Goal: Entertainment & Leisure: Consume media (video, audio)

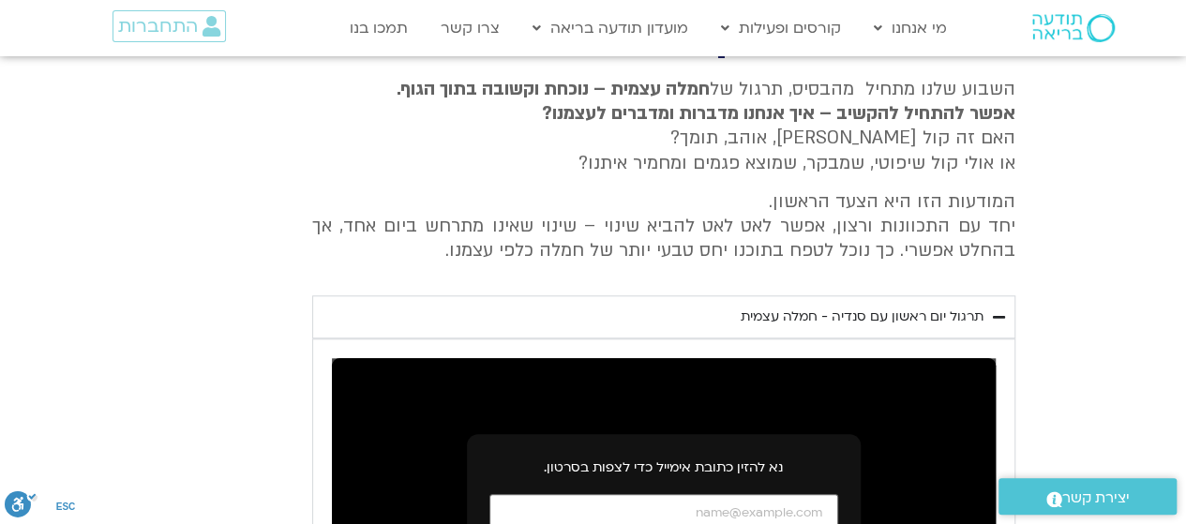
scroll to position [869, 0]
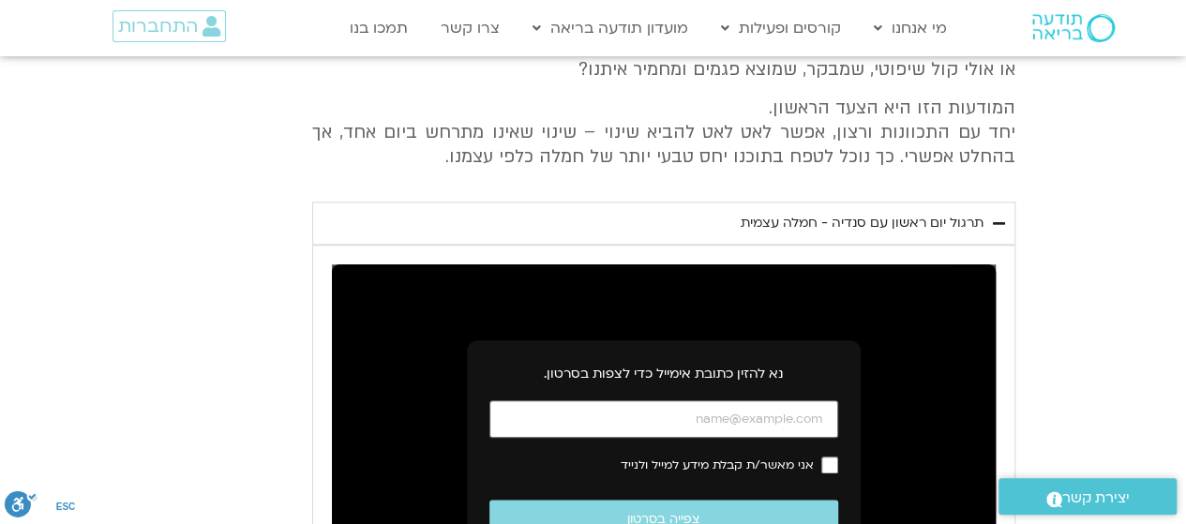
click at [826, 218] on div "תרגול יום ראשון עם סנדיה - חמלה עצמית" at bounding box center [862, 223] width 243 height 23
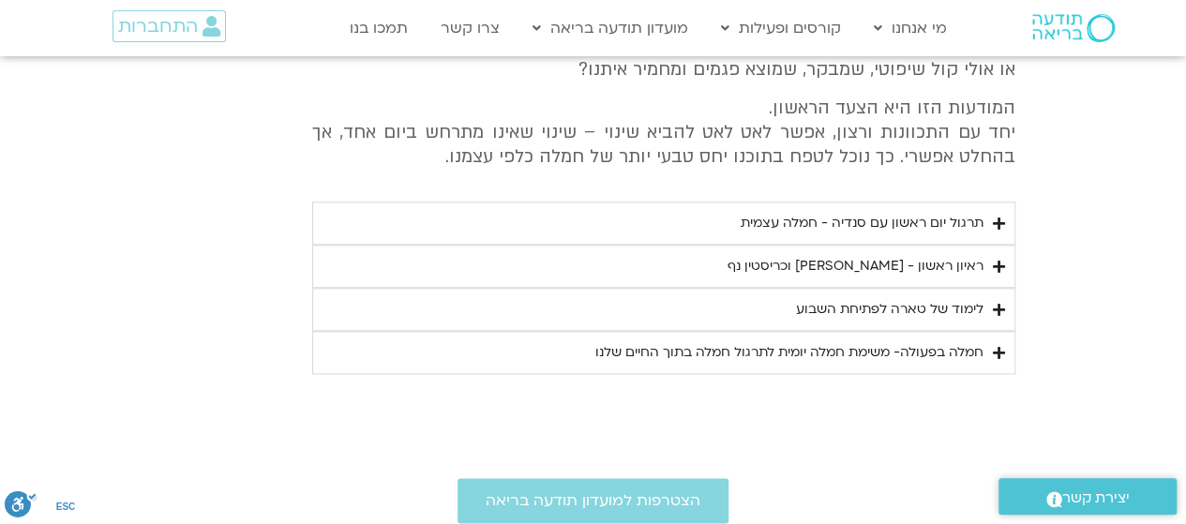
click at [826, 218] on div "תרגול יום ראשון עם סנדיה - חמלה עצמית" at bounding box center [862, 223] width 243 height 23
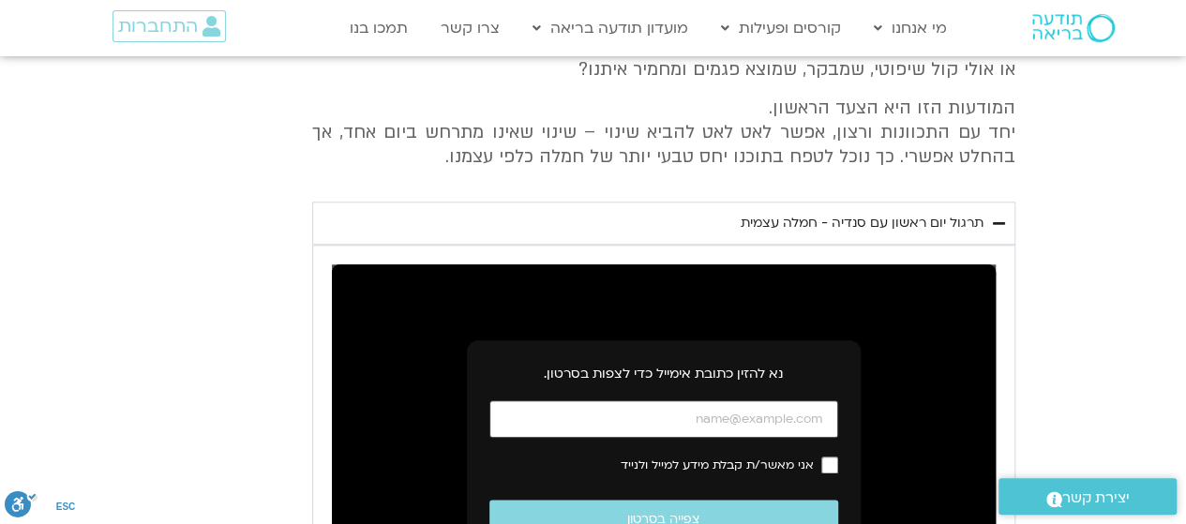
click at [779, 419] on input "כתובת אימייל" at bounding box center [663, 419] width 349 height 38
type input "[EMAIL_ADDRESS][DOMAIN_NAME]"
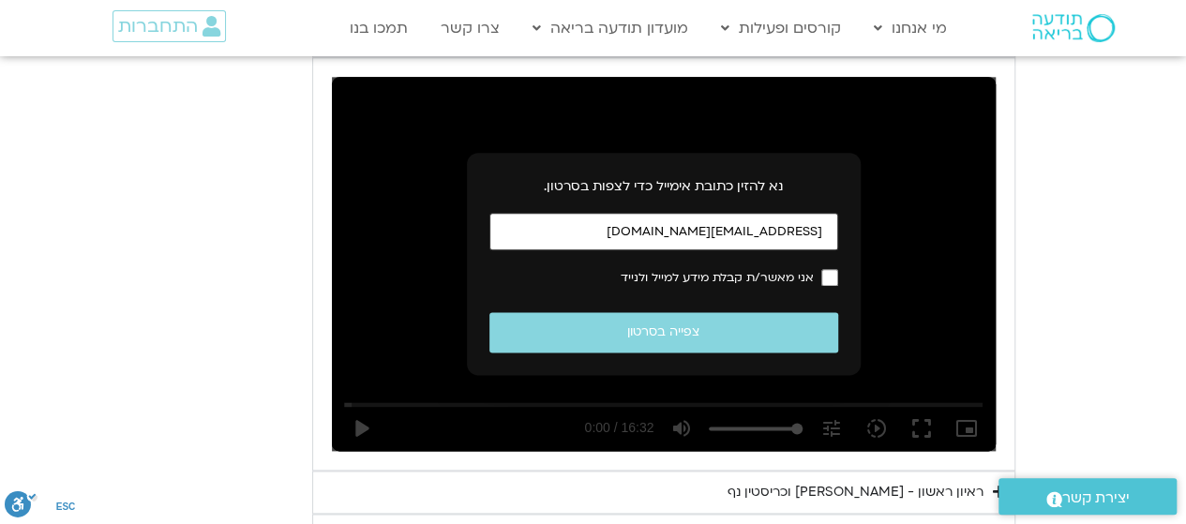
scroll to position [1150, 0]
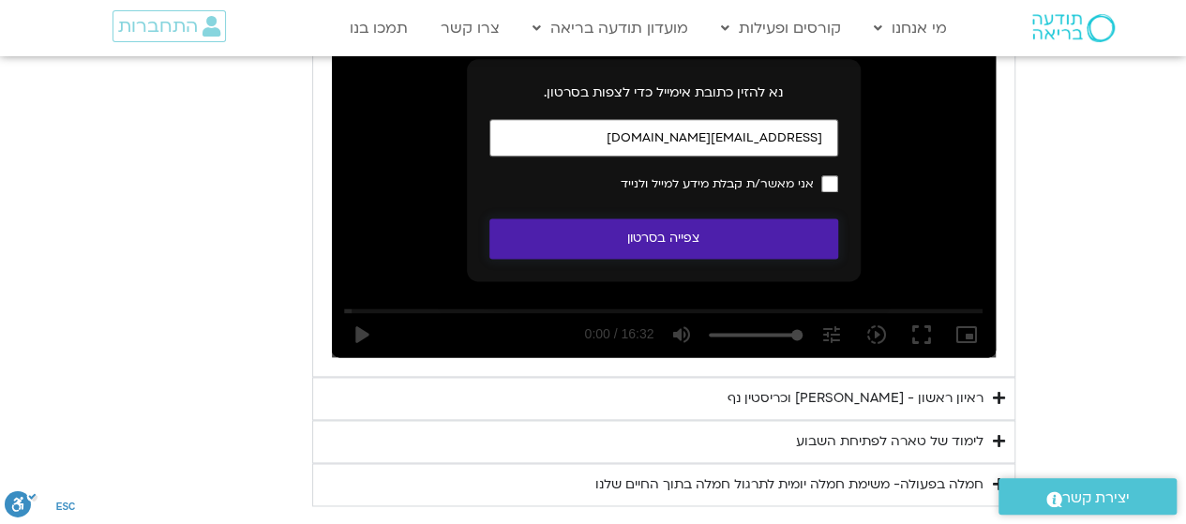
click at [699, 237] on button "צפייה בסרטון" at bounding box center [663, 238] width 349 height 40
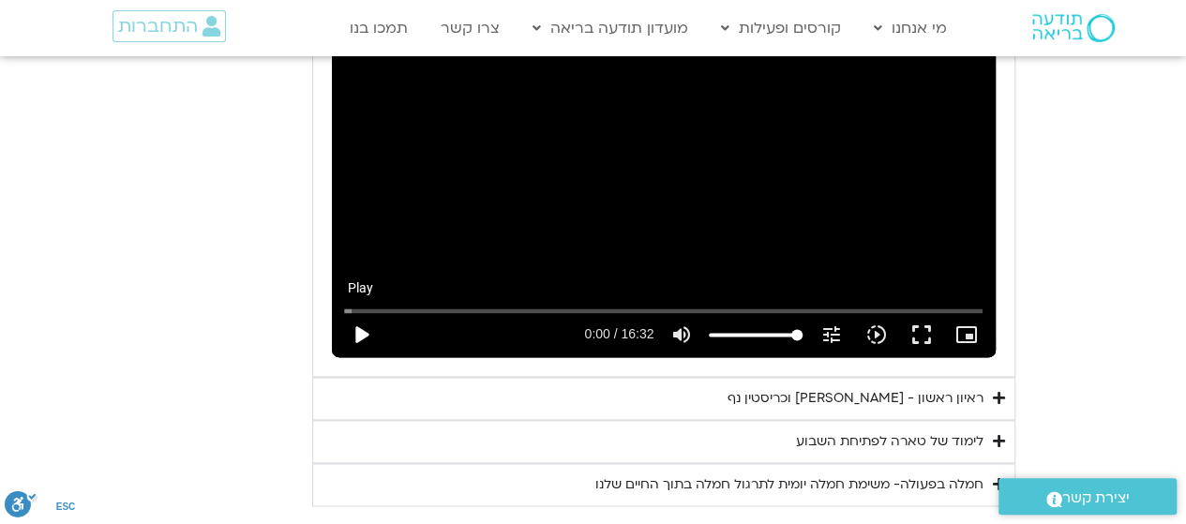
click at [359, 331] on button "play_arrow" at bounding box center [360, 334] width 45 height 45
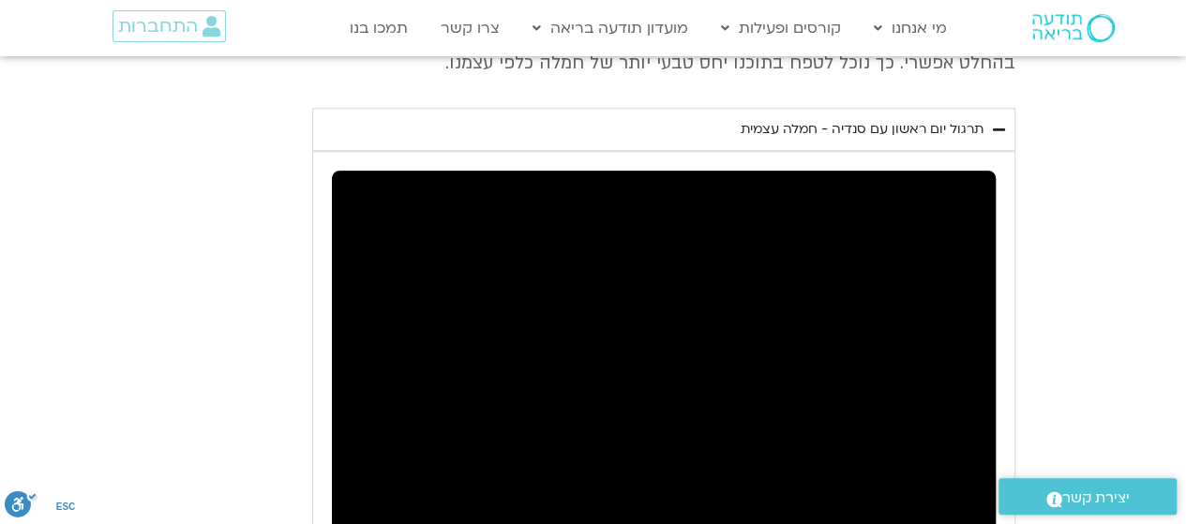
scroll to position [1057, 0]
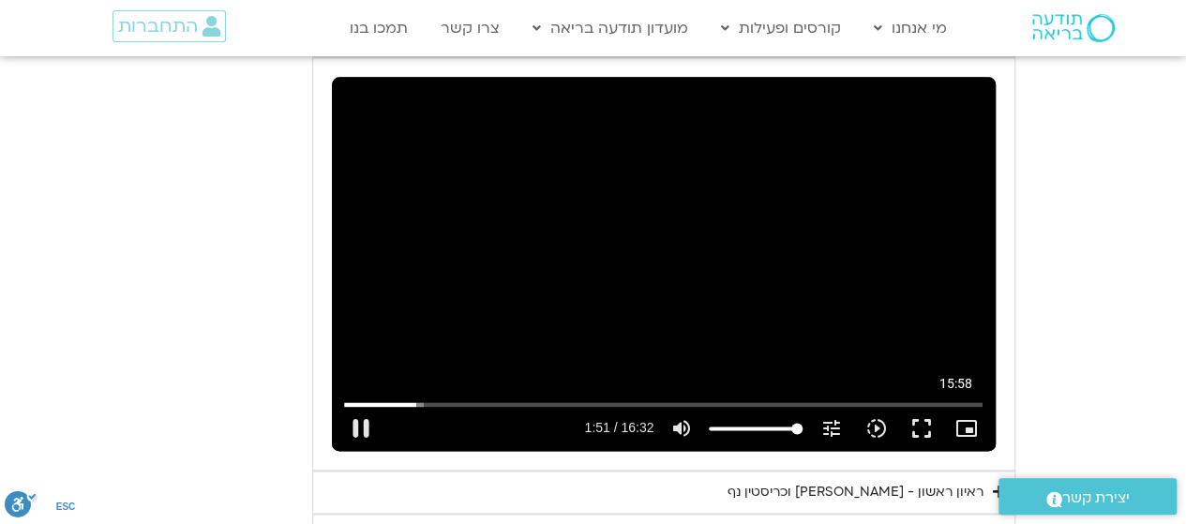
type input "112.108067"
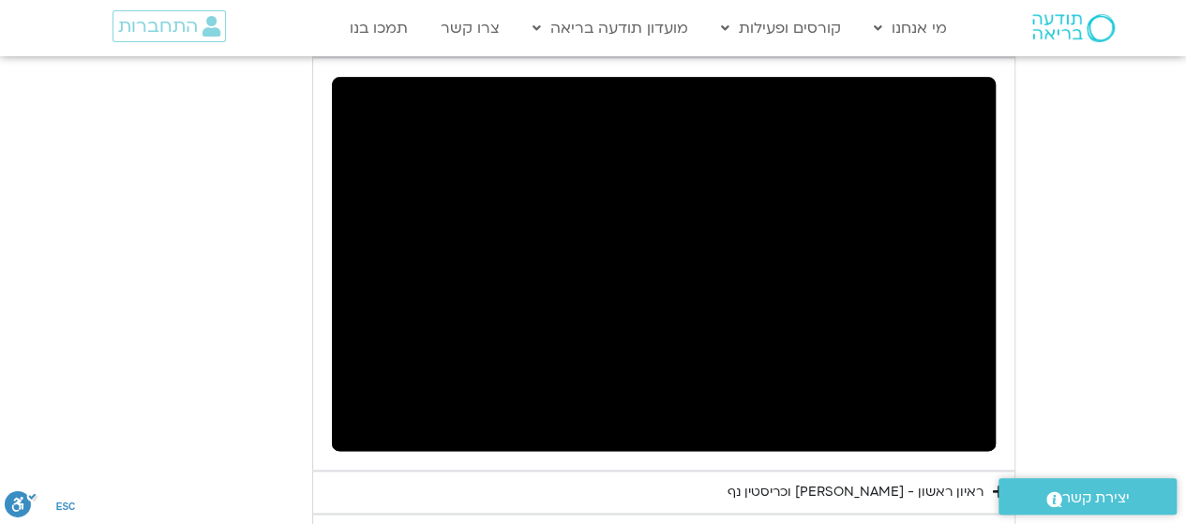
click at [874, 489] on div "ראיון ראשון - [PERSON_NAME] וכריסטין נף" at bounding box center [856, 492] width 256 height 23
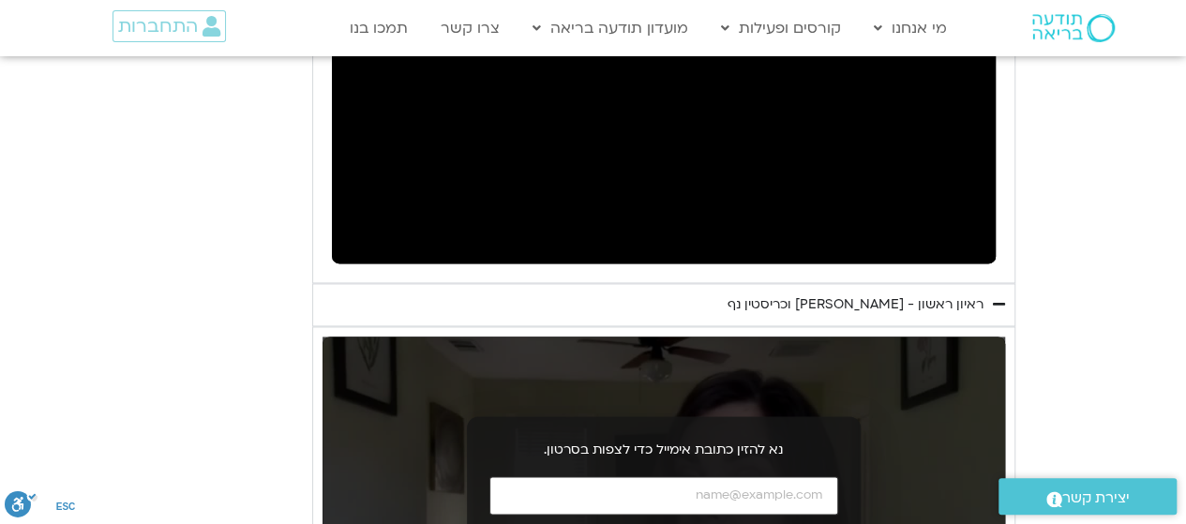
click at [801, 494] on input "כתובת אימייל" at bounding box center [663, 495] width 349 height 38
type input "[EMAIL_ADDRESS][DOMAIN_NAME]"
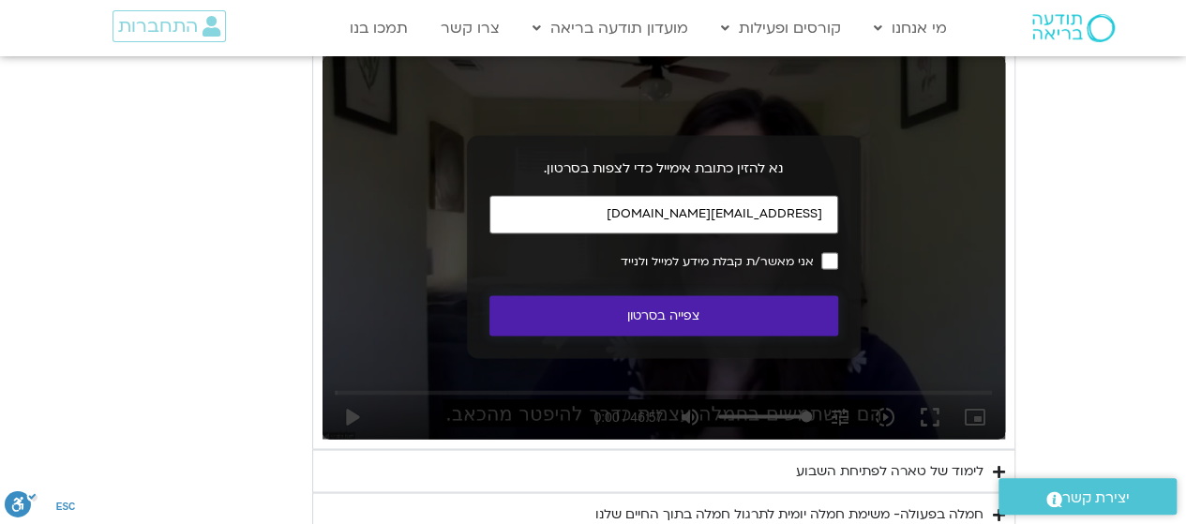
click at [706, 310] on button "צפייה בסרטון" at bounding box center [663, 315] width 349 height 40
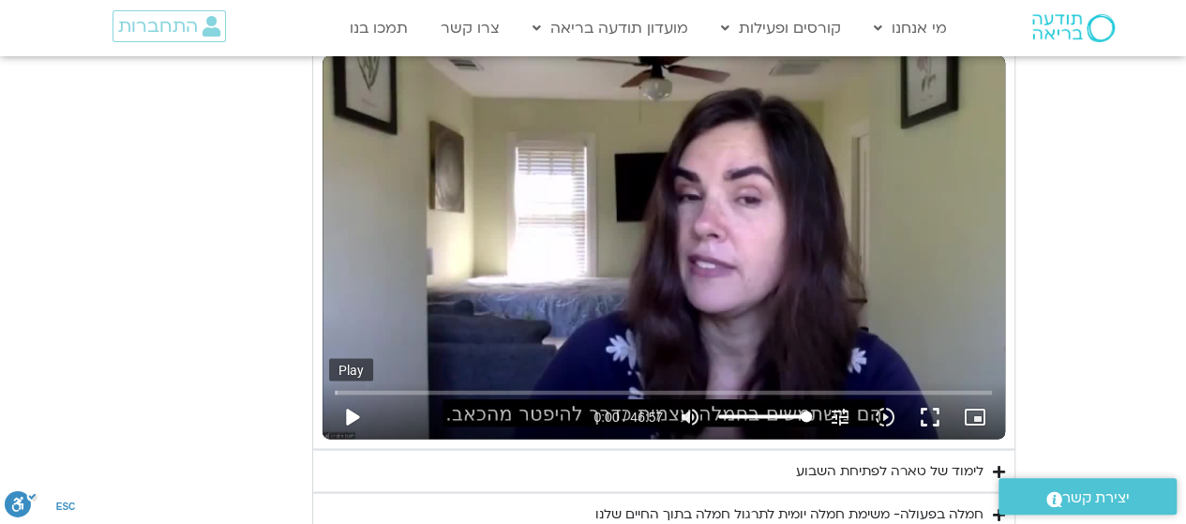
click at [353, 412] on button "play_arrow" at bounding box center [351, 416] width 45 height 45
type input "2.131787"
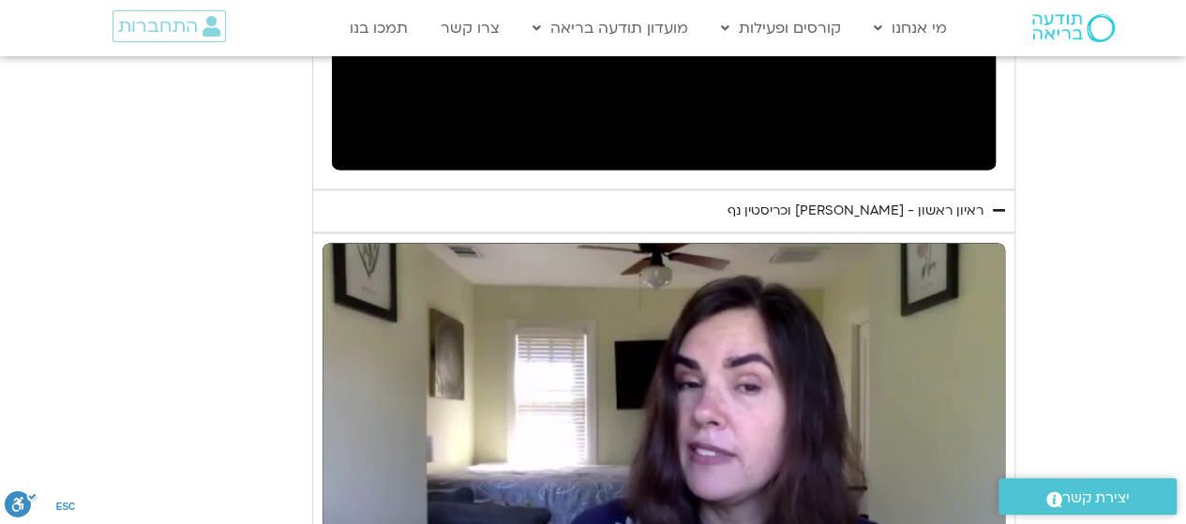
scroll to position [1057, 0]
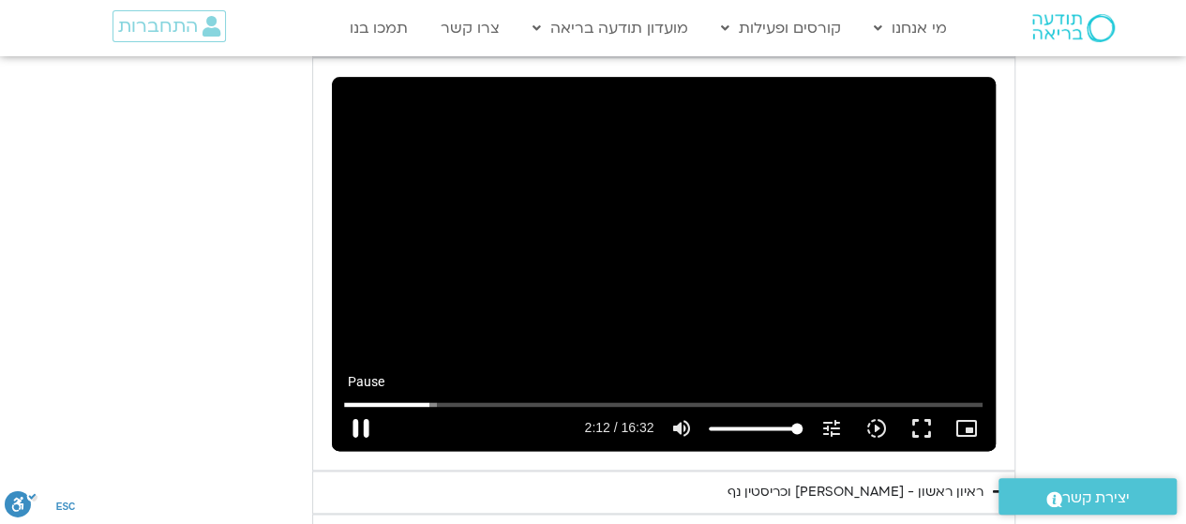
click at [360, 429] on button "pause" at bounding box center [360, 428] width 45 height 45
type input "132.798576"
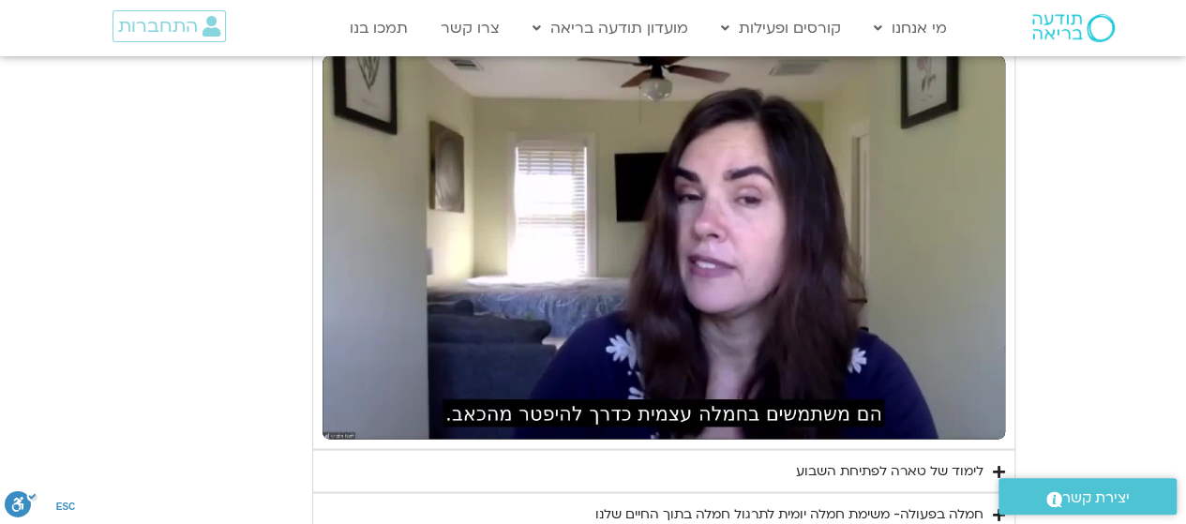
scroll to position [1619, 0]
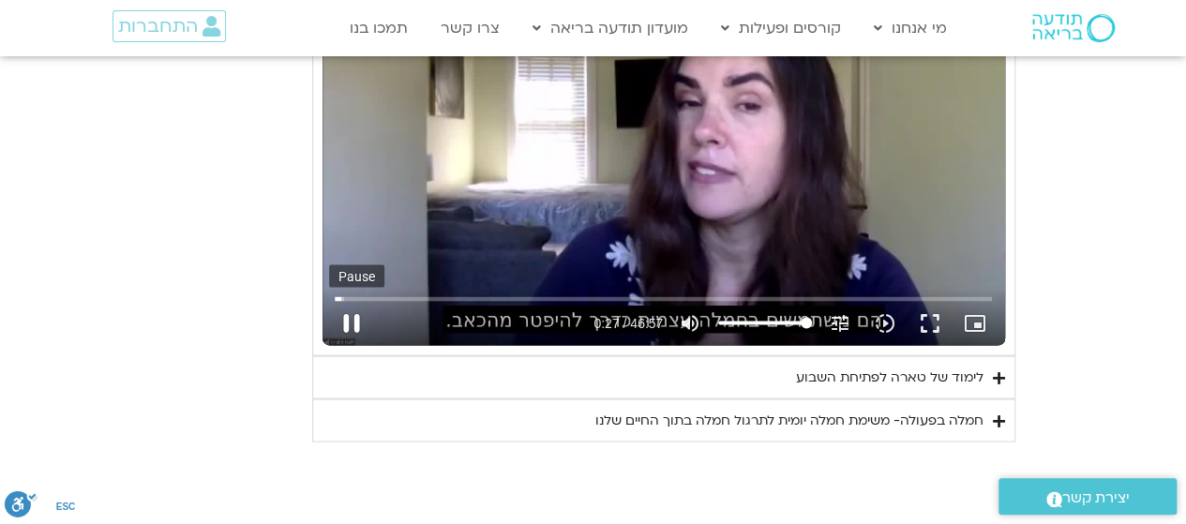
click at [344, 319] on button "pause" at bounding box center [351, 322] width 45 height 45
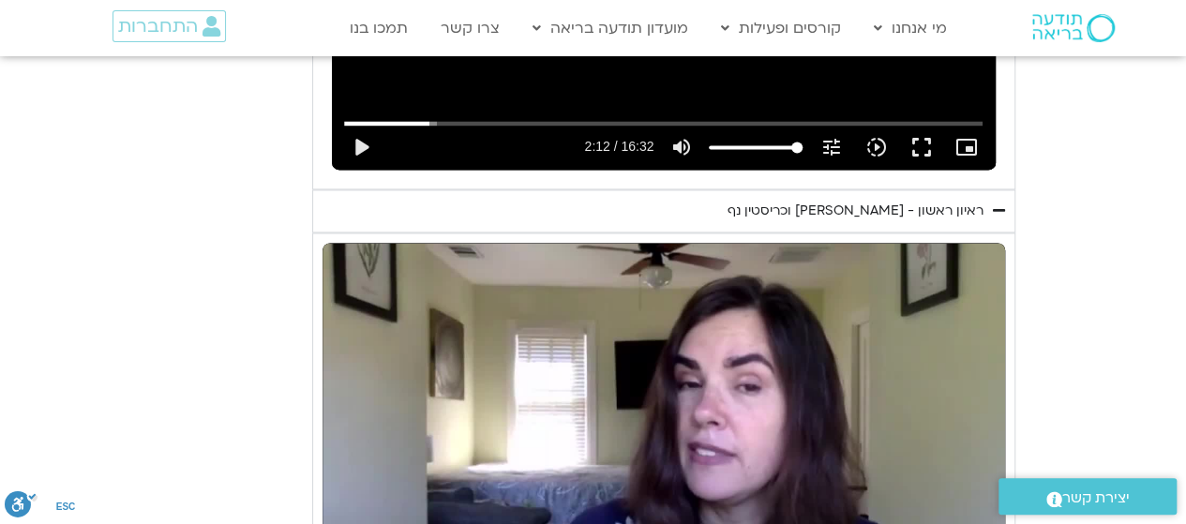
scroll to position [1526, 0]
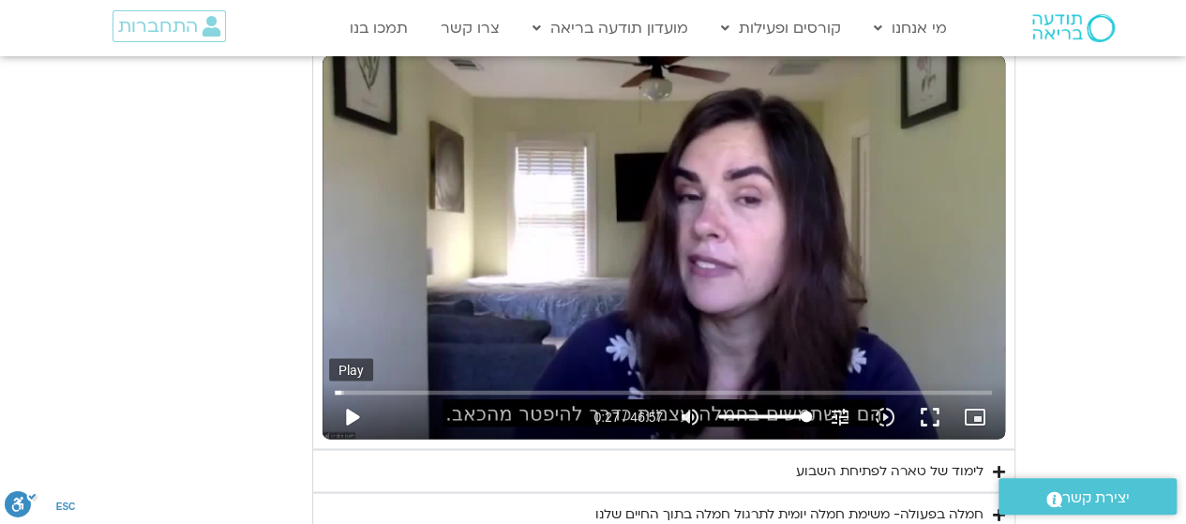
click at [351, 412] on button "play_arrow" at bounding box center [351, 416] width 45 height 45
click at [343, 414] on button "pause" at bounding box center [351, 416] width 45 height 45
click at [352, 413] on button "play_arrow" at bounding box center [351, 416] width 45 height 45
click at [394, 386] on input "Seek" at bounding box center [663, 391] width 657 height 11
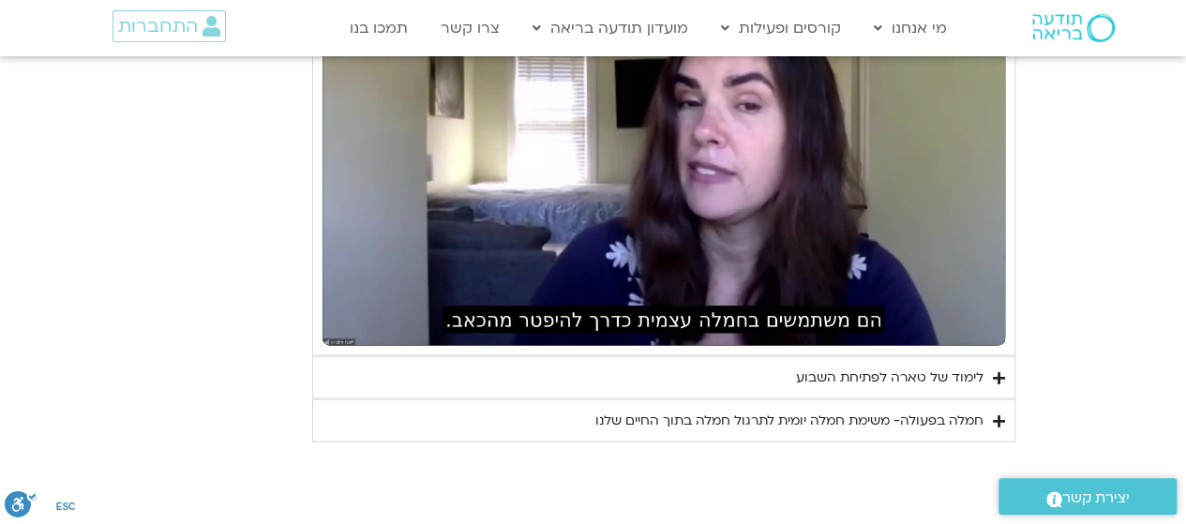
click at [895, 372] on div "לימוד של טארה לפתיחת השבוע" at bounding box center [890, 377] width 188 height 23
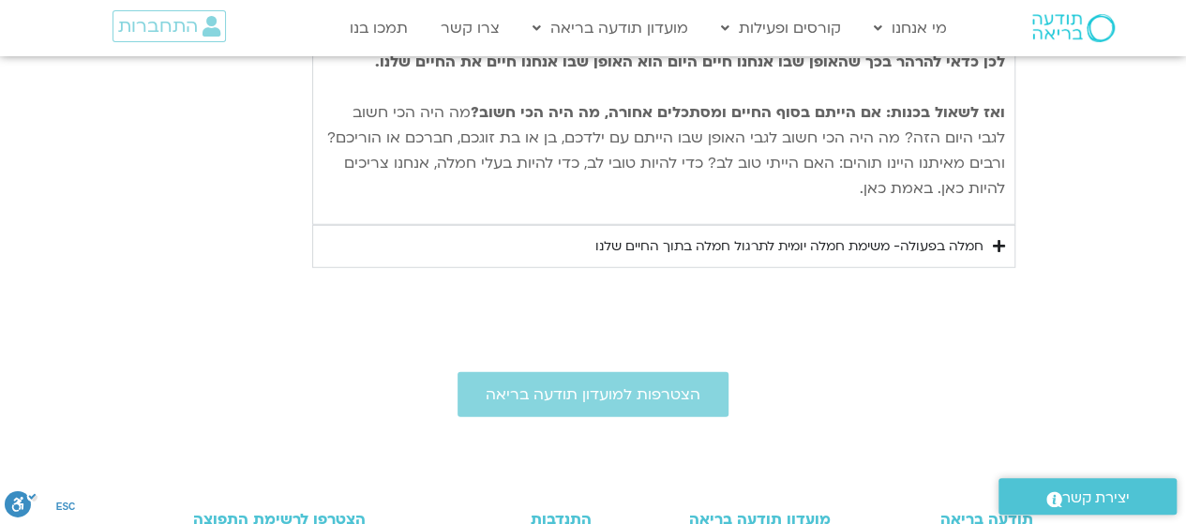
scroll to position [2557, 0]
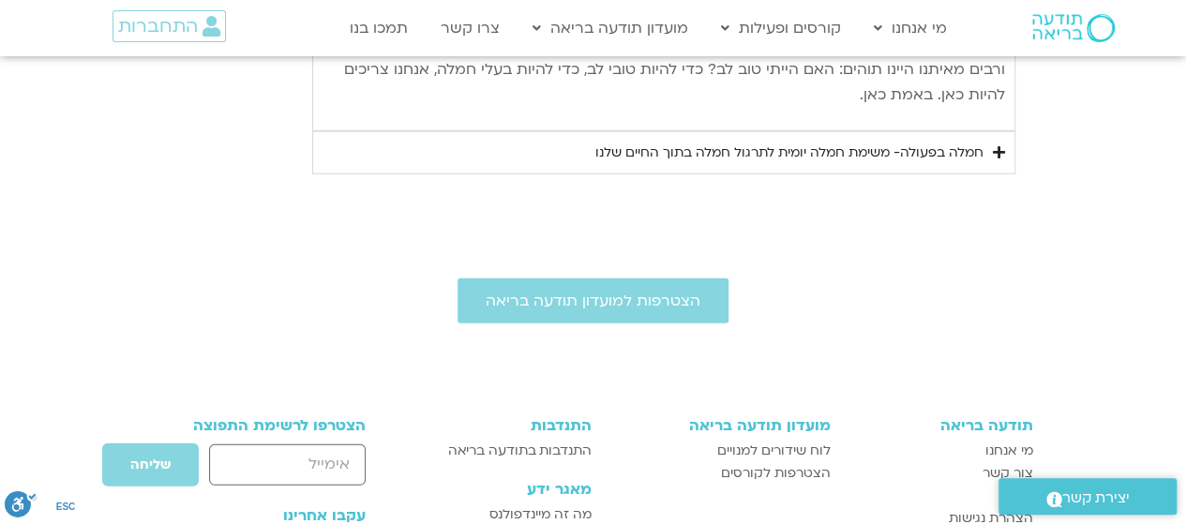
click at [900, 142] on div "חמלה בפעולה- משימת חמלה יומית לתרגול חמלה בתוך החיים שלנו" at bounding box center [789, 153] width 388 height 23
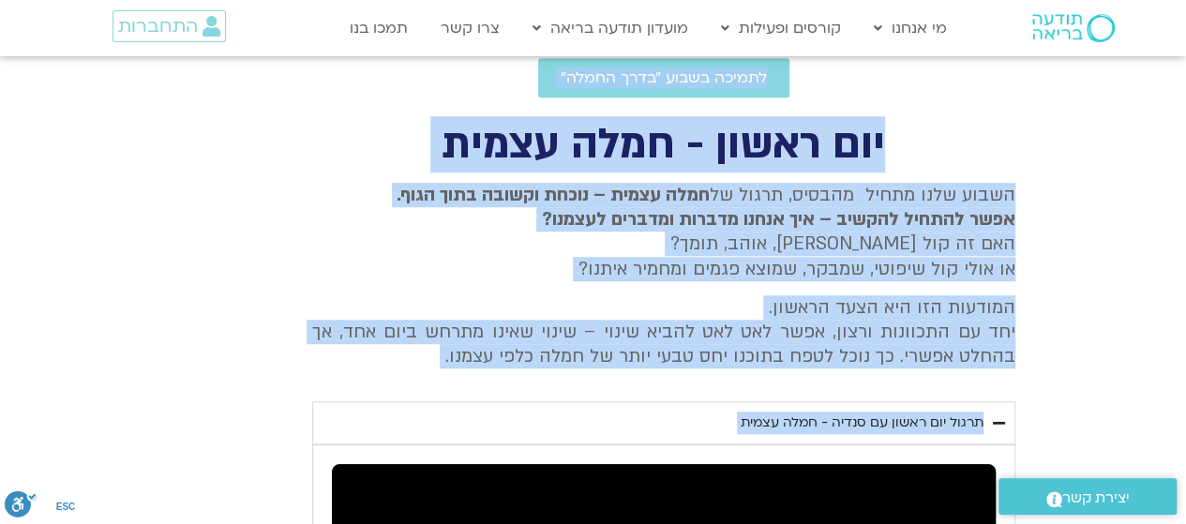
scroll to position [0, 0]
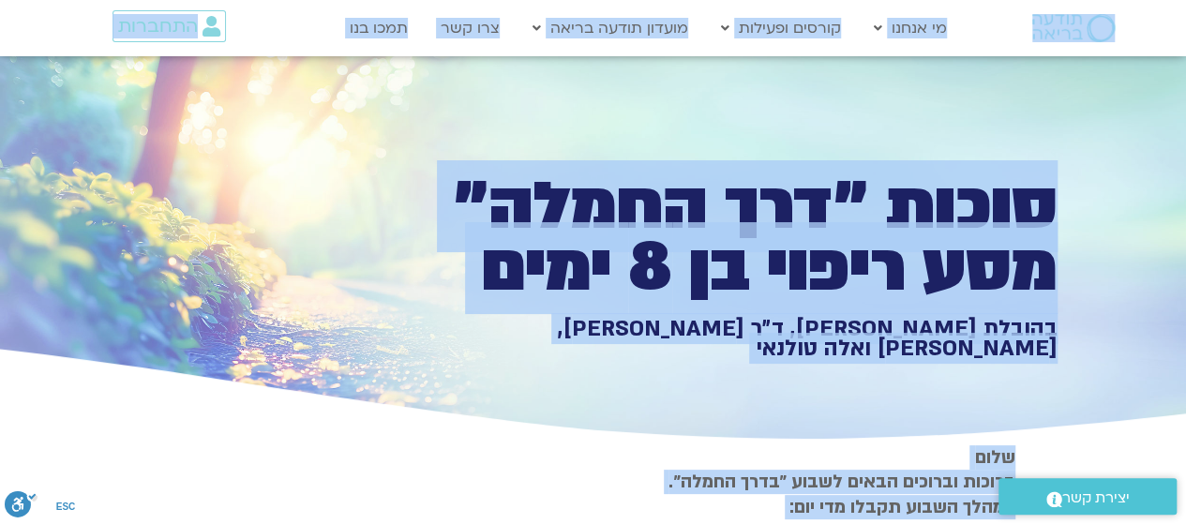
drag, startPoint x: 1005, startPoint y: 159, endPoint x: 188, endPoint y: -61, distance: 845.9
click at [551, 462] on p "[PERSON_NAME] וברוכים הבאים לשבוע ״בדרך החמלה״. במהלך השבוע תקבלו מדי יום:" at bounding box center [663, 482] width 703 height 74
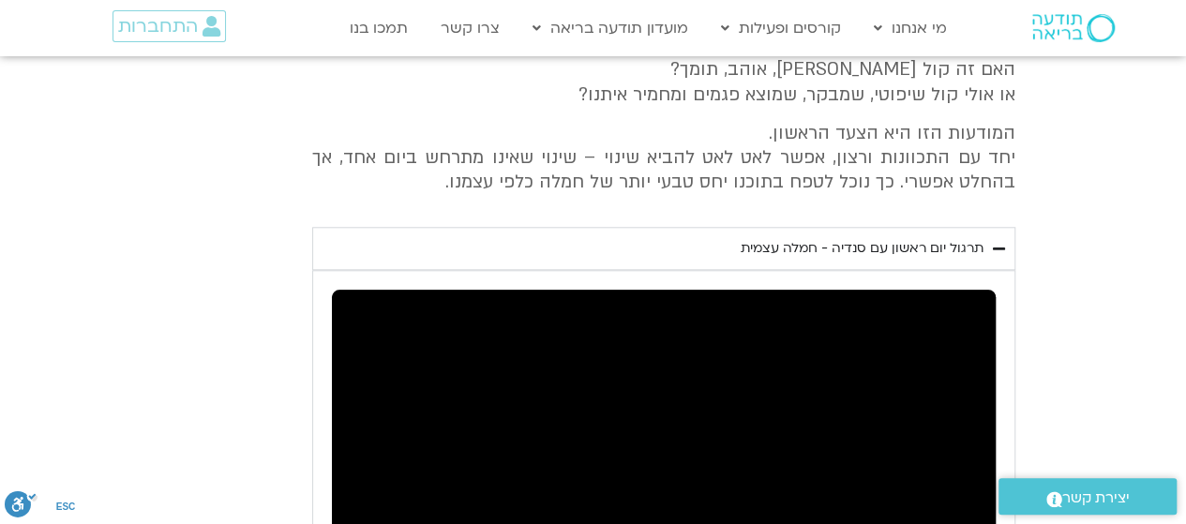
scroll to position [656, 0]
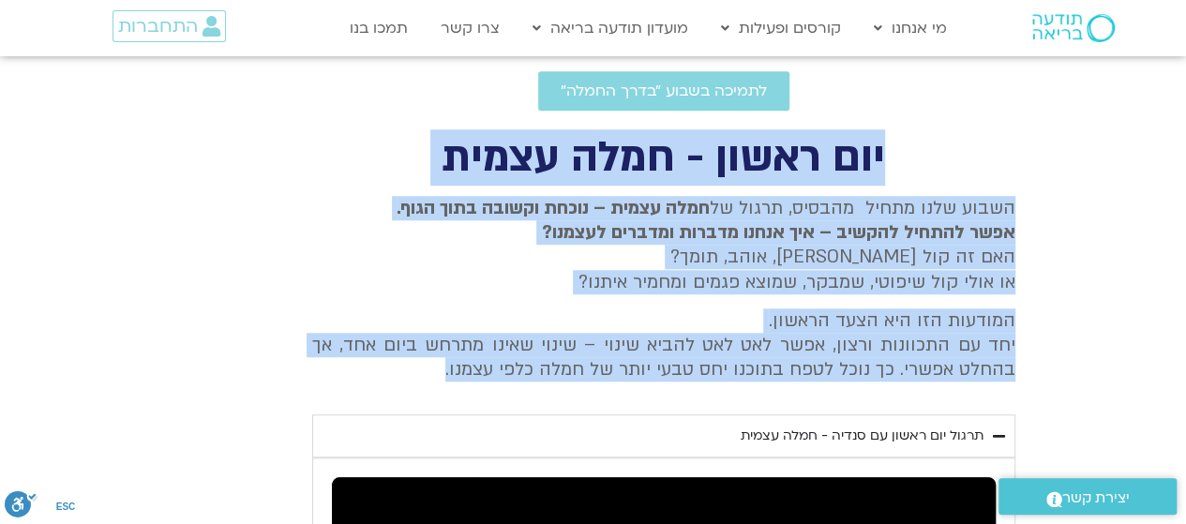
drag, startPoint x: 909, startPoint y: 145, endPoint x: 267, endPoint y: 374, distance: 680.9
copy div "יום ראשון - חמלה עצמית השבוע שלנו מתחיל מהבסיס, תרגול של חמלה עצמית – נוכחת וקש…"
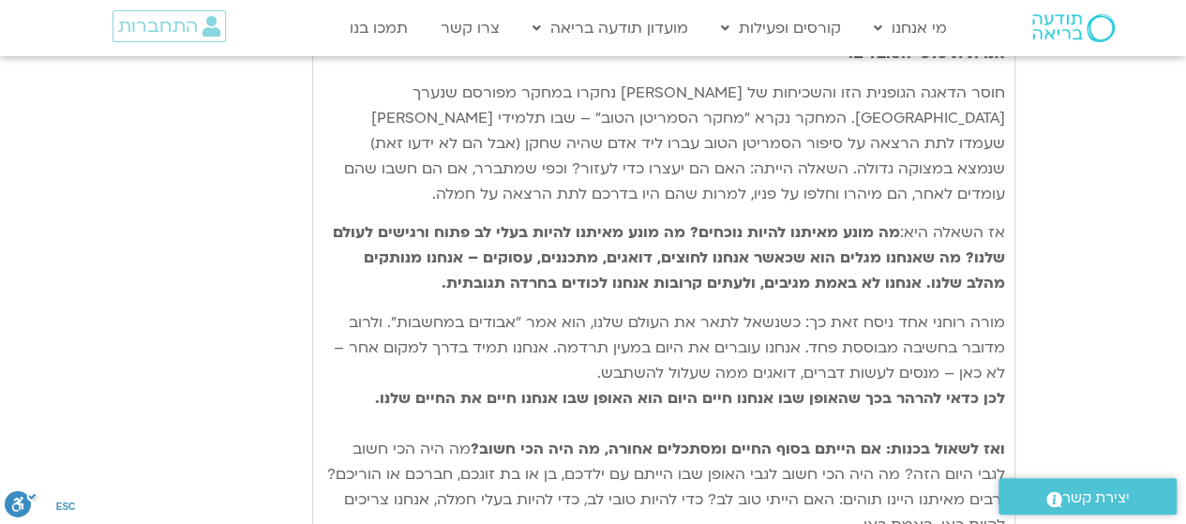
scroll to position [2151, 0]
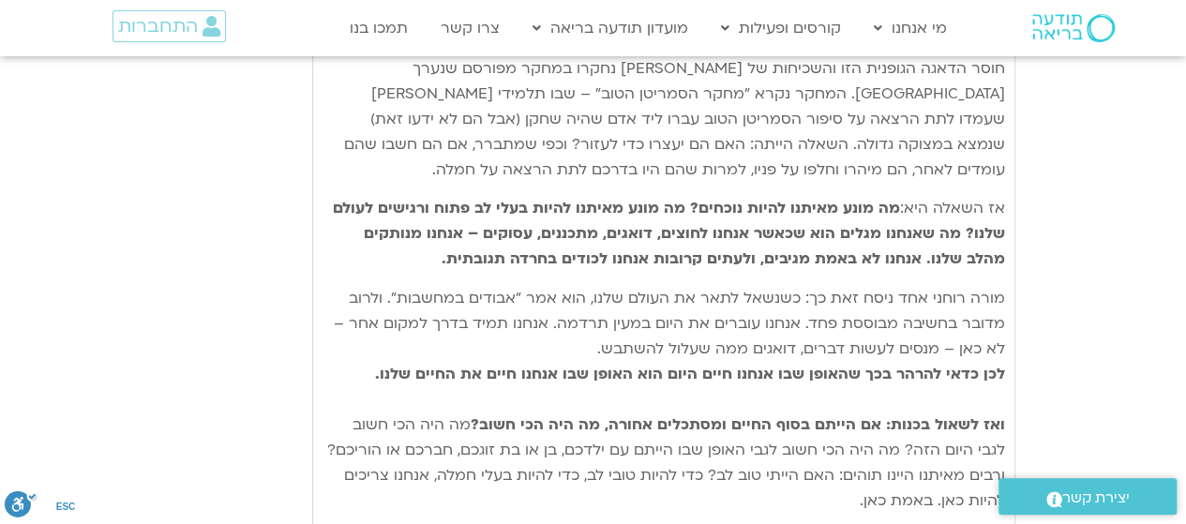
drag, startPoint x: 1003, startPoint y: 257, endPoint x: 351, endPoint y: 464, distance: 684.7
click at [351, 464] on div "נתחיל את היום שלנו עם היסוד הבסיסי ביותר של חמלה – נוכחות קשובה המושרשת בגוף. א…" at bounding box center [664, 195] width 683 height 637
copy div "lorem ip dolo sita co adipi elitse doeiu te inci – utlabo etdol magnaal enim. a…"
click at [738, 474] on p "מורה רוחני אחד ניסח זאת כך: כשנשאל לתאר את העולם שלנו, הוא אמר "אבודים במחשבות"…" at bounding box center [664, 400] width 683 height 228
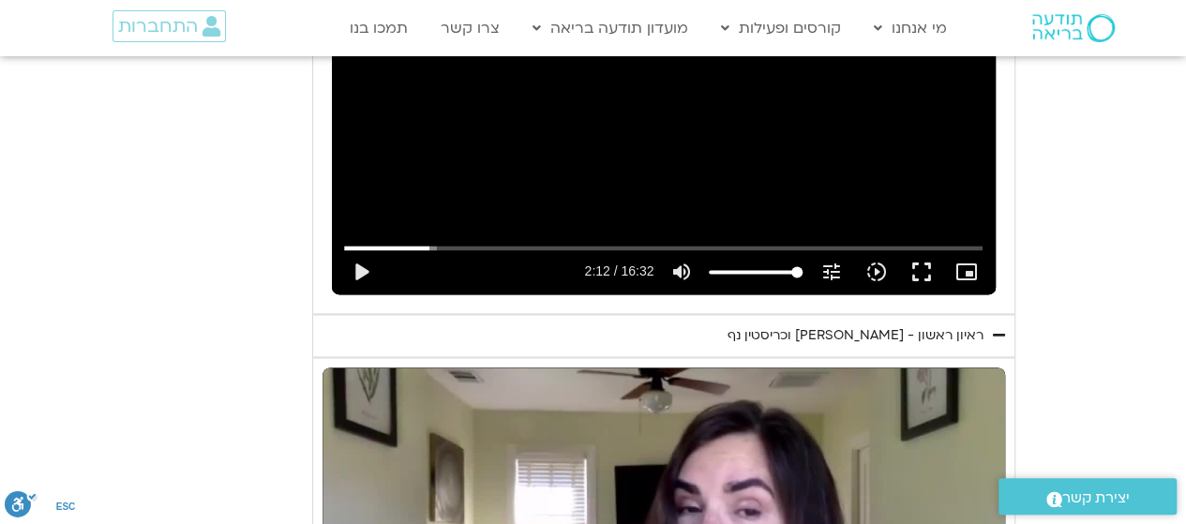
scroll to position [1588, 0]
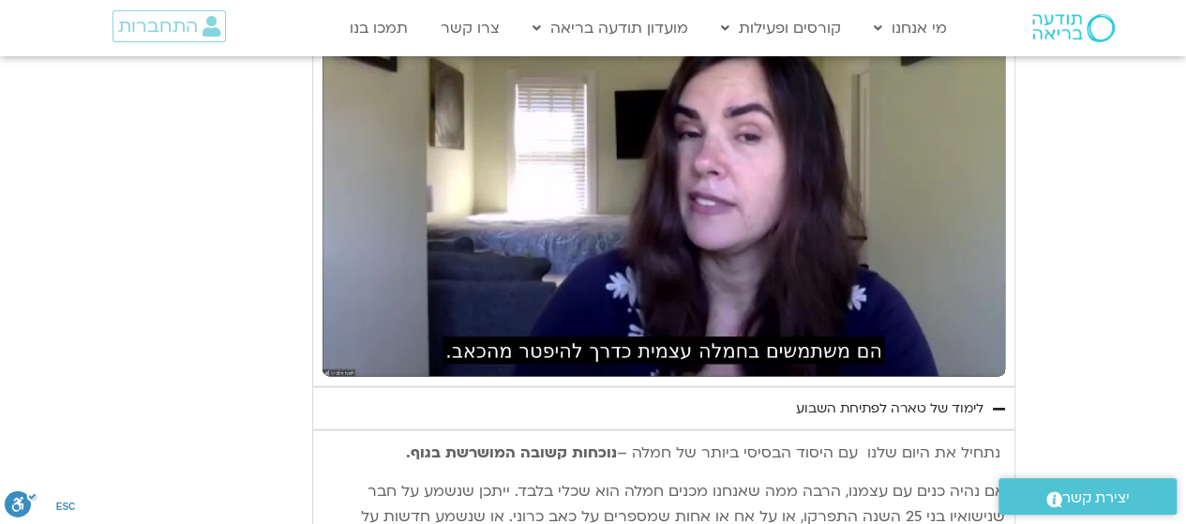
click at [956, 404] on div "לימוד של טארה לפתיחת השבוע" at bounding box center [890, 408] width 188 height 23
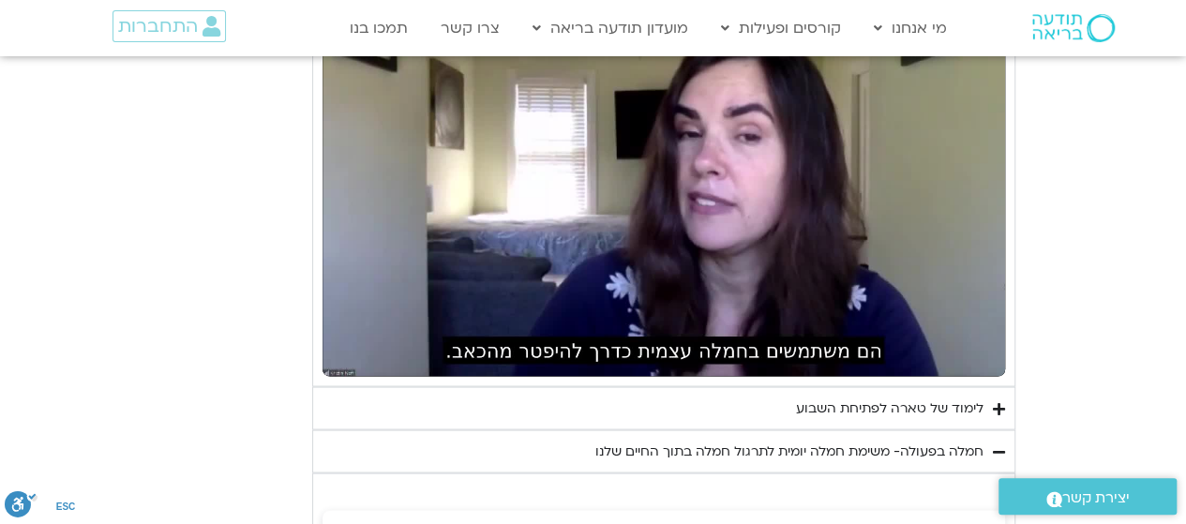
scroll to position [1776, 0]
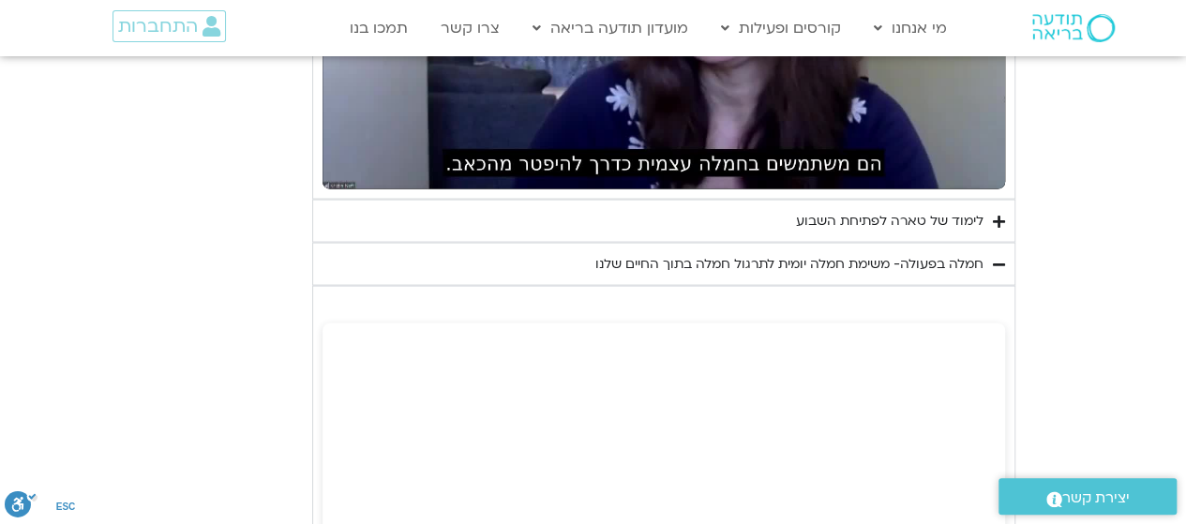
click at [919, 216] on div "לימוד של טארה לפתיחת השבוע" at bounding box center [890, 220] width 188 height 23
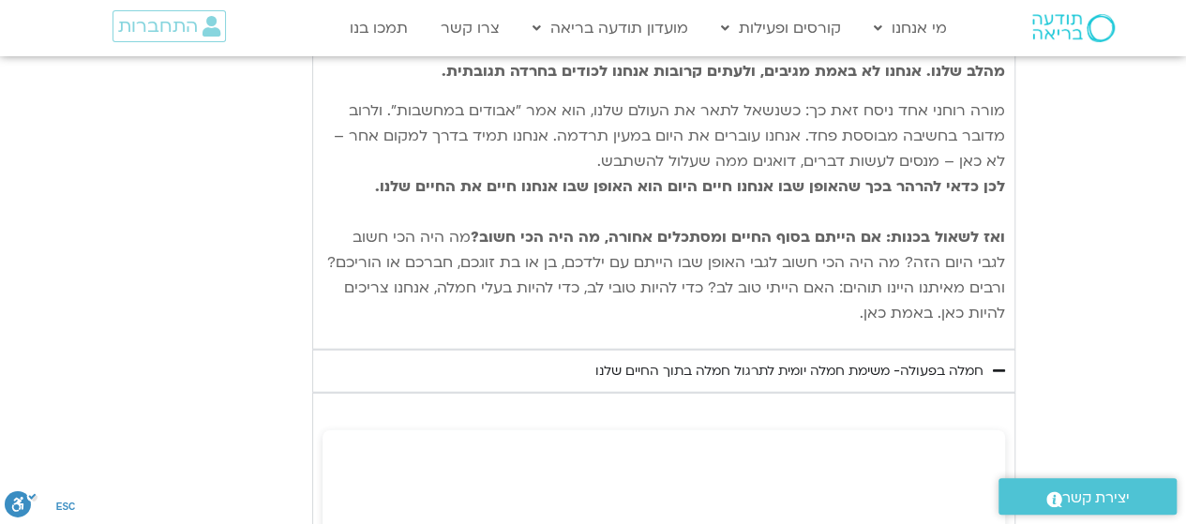
scroll to position [2245, 0]
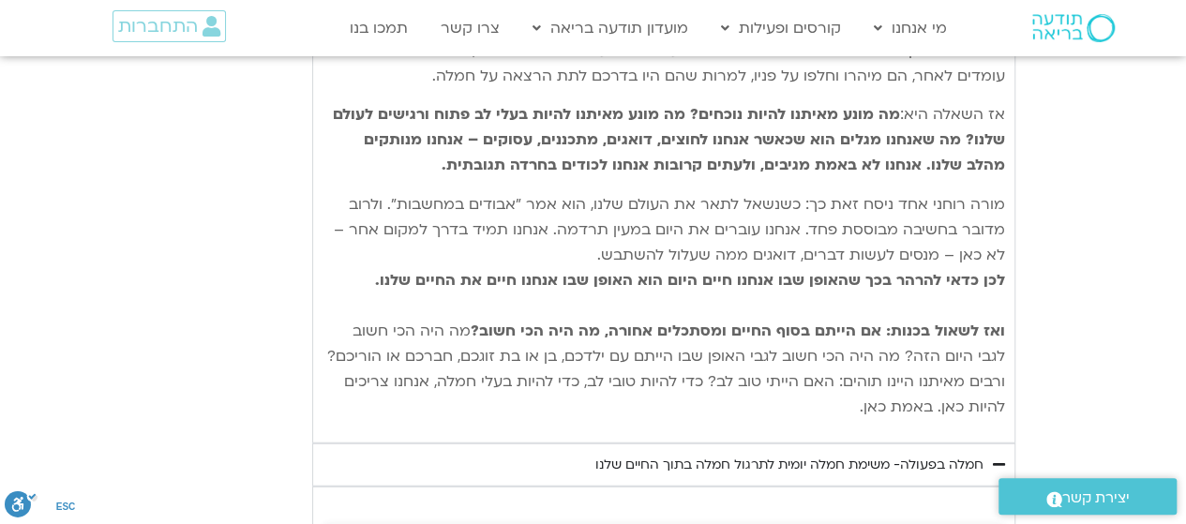
click at [855, 454] on div "חמלה בפעולה- משימת חמלה יומית לתרגול חמלה בתוך החיים שלנו" at bounding box center [789, 465] width 388 height 23
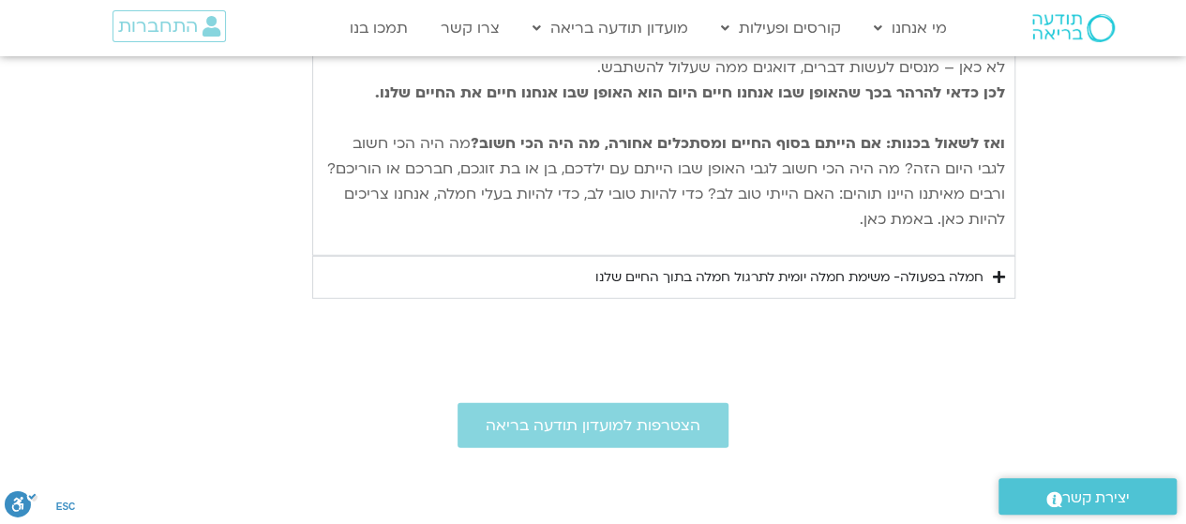
click at [859, 266] on div "חמלה בפעולה- משימת חמלה יומית לתרגול חמלה בתוך החיים שלנו" at bounding box center [789, 277] width 388 height 23
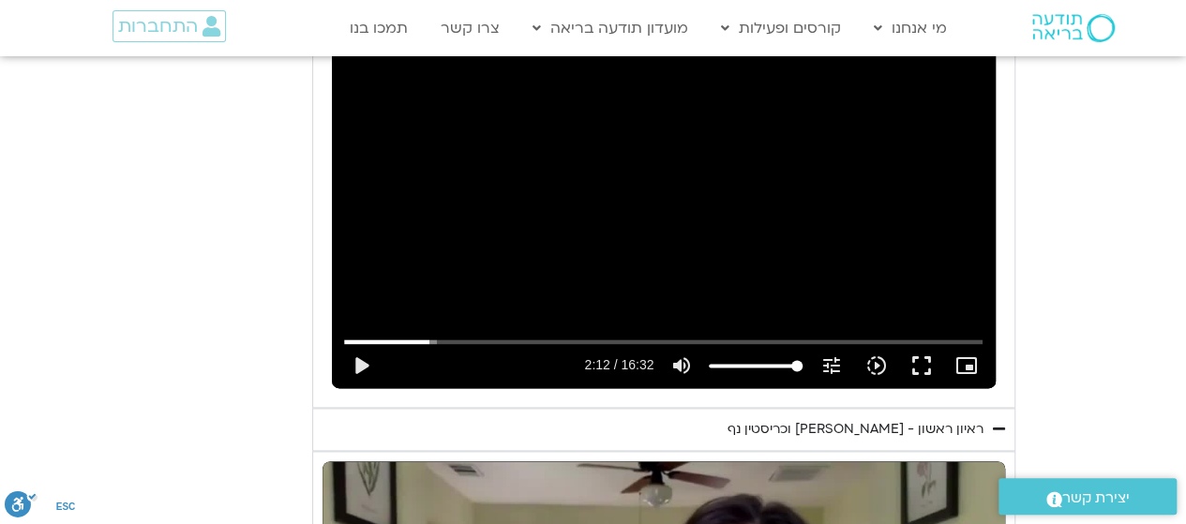
scroll to position [1026, 0]
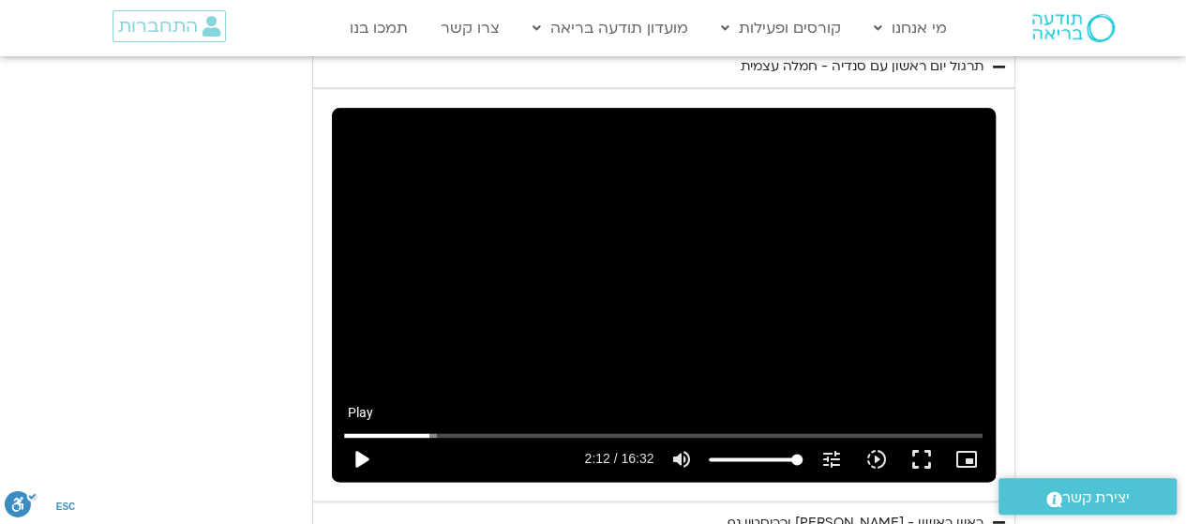
click at [359, 459] on button "play_arrow" at bounding box center [360, 459] width 45 height 45
type input "1150.49625"
type input "132.798593"
type input "1150.622904"
type input "132.846929"
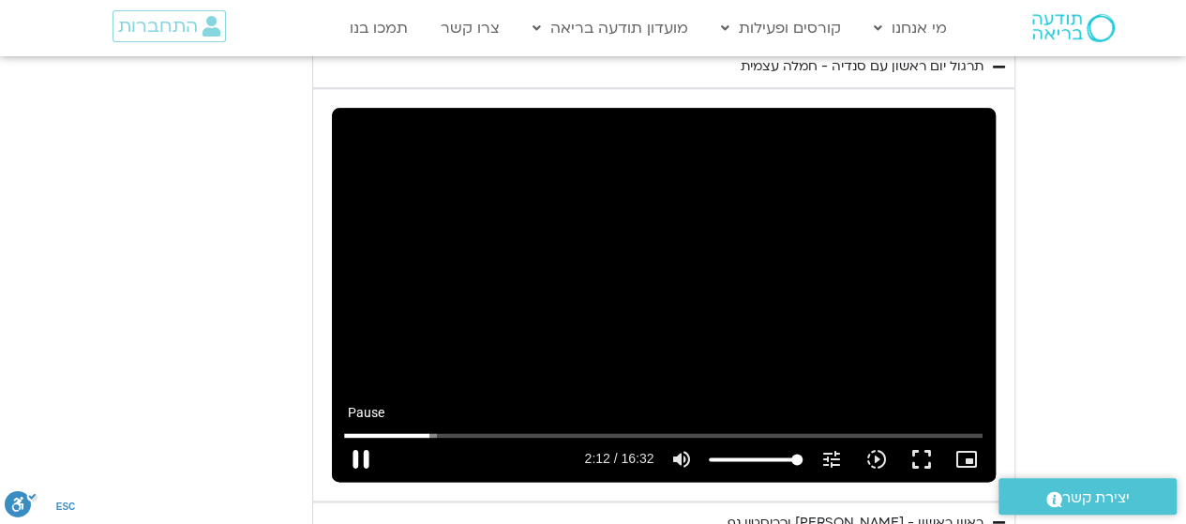
type input "1150.747218"
type input "132.968332"
type input "1150.872746"
type input "133.093699"
type input "1151.002998"
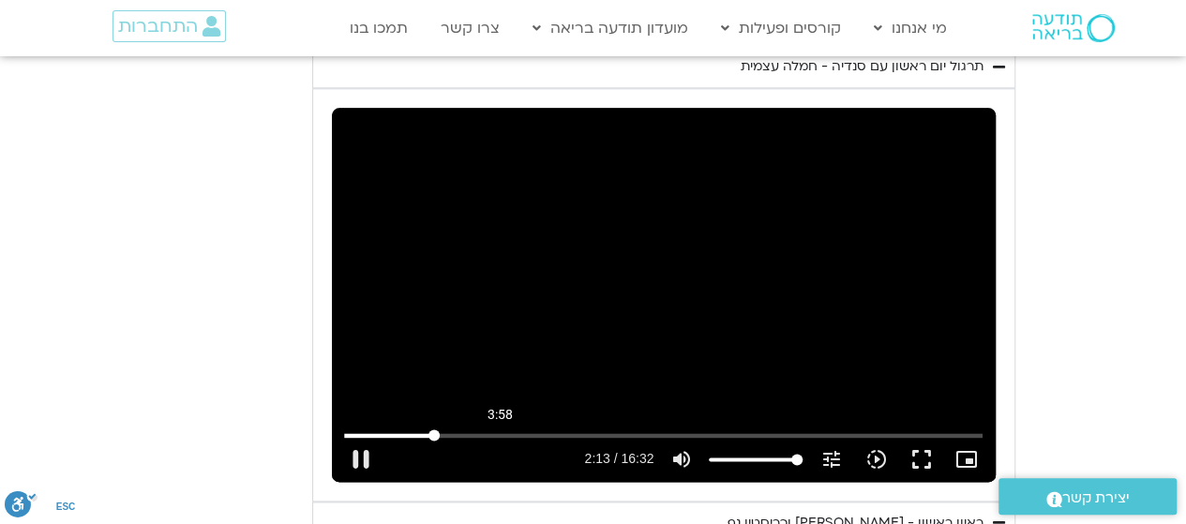
type input "133.870034"
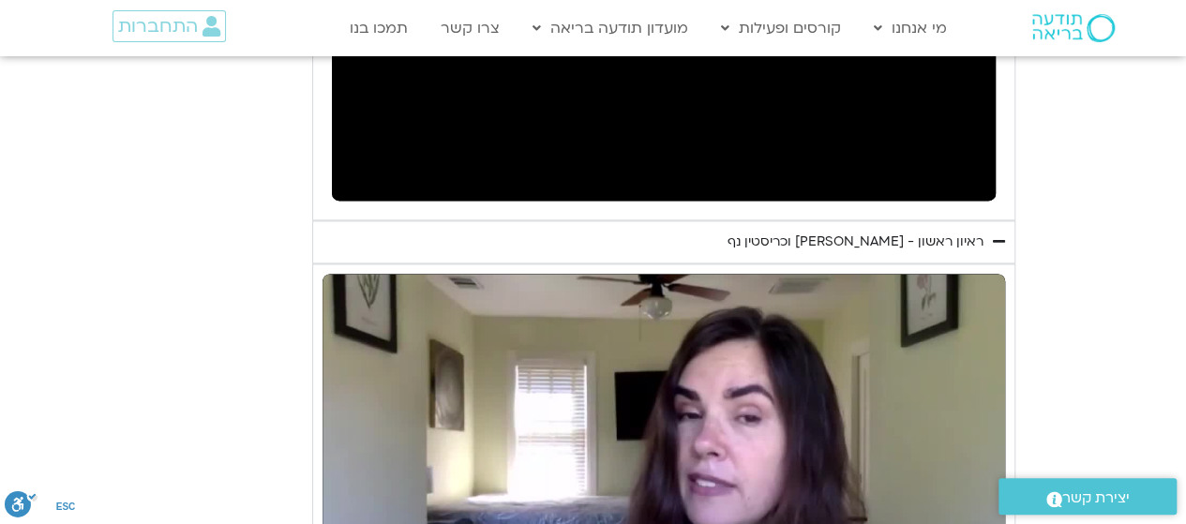
scroll to position [1588, 0]
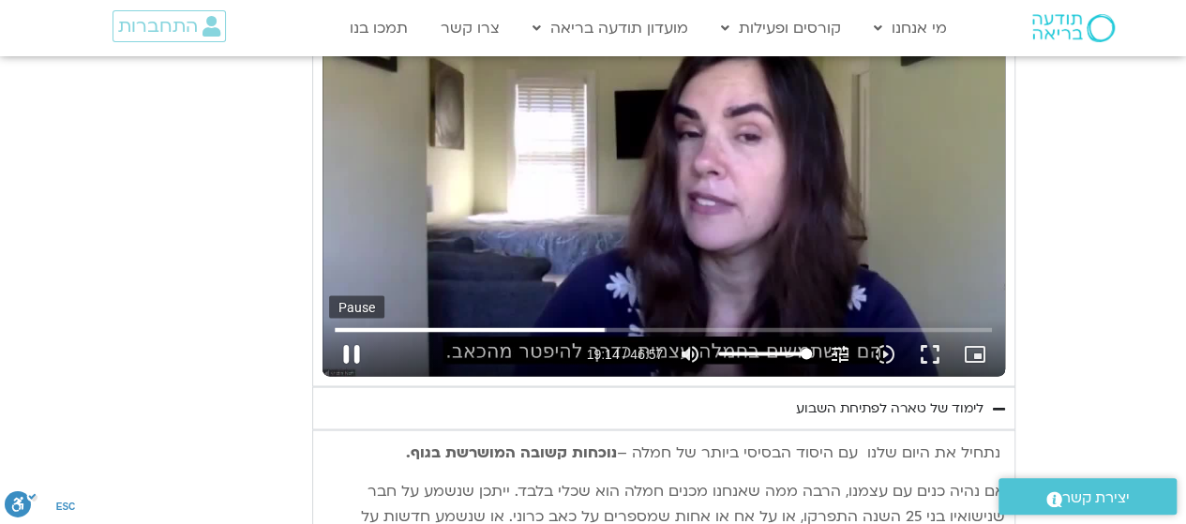
click at [347, 349] on button "pause" at bounding box center [351, 353] width 45 height 45
type input "1154.212766"
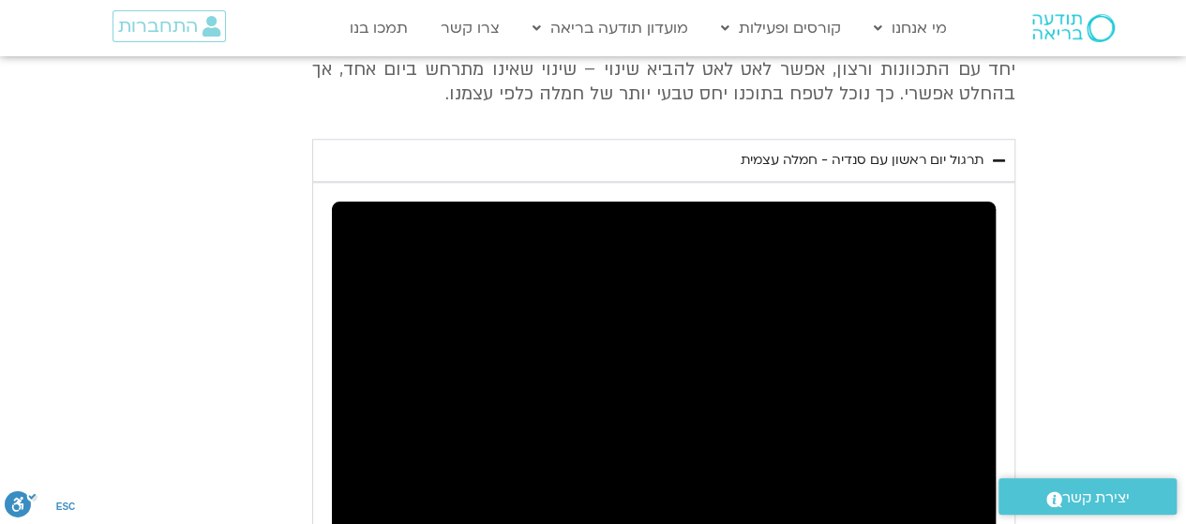
scroll to position [1026, 0]
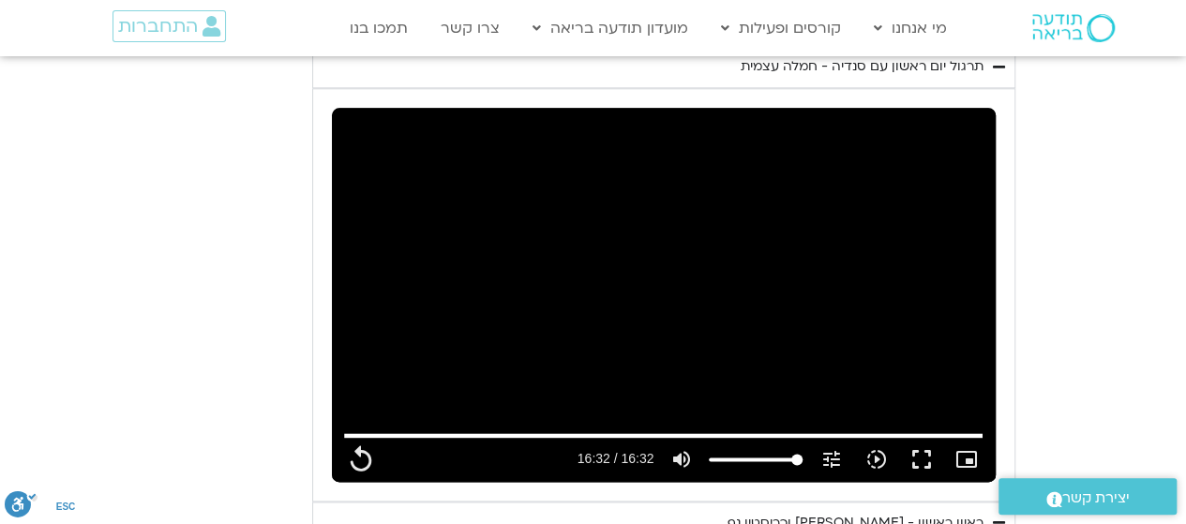
click at [522, 155] on div "Skip Ad 3:58 replay 16:32 / 16:32 volume_up Mute tune Resolution Auto 240p slow…" at bounding box center [664, 294] width 664 height 373
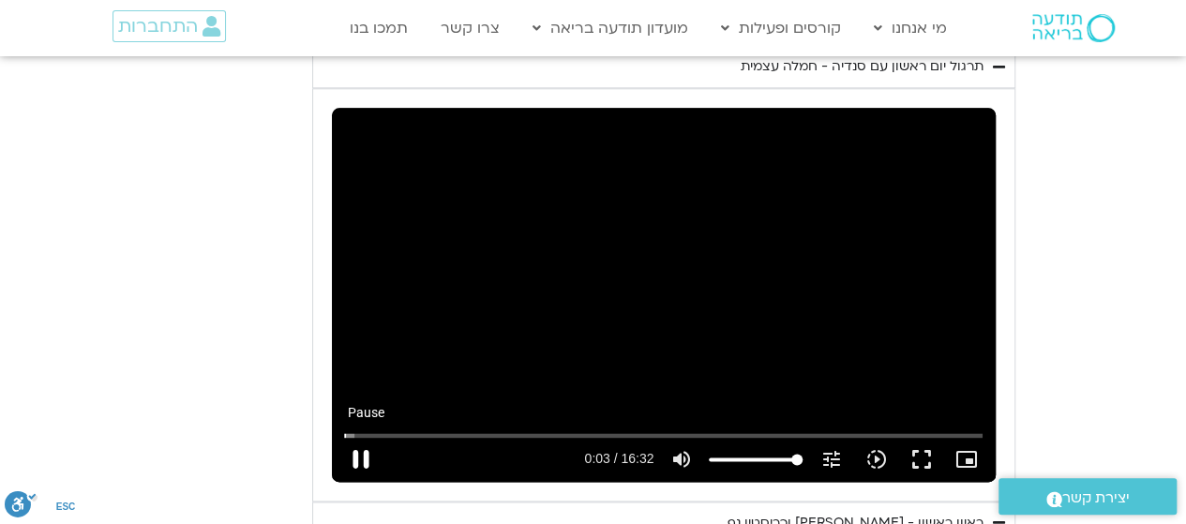
click at [355, 457] on button "pause" at bounding box center [360, 459] width 45 height 45
type input "3.633635"
